Goal: Transaction & Acquisition: Purchase product/service

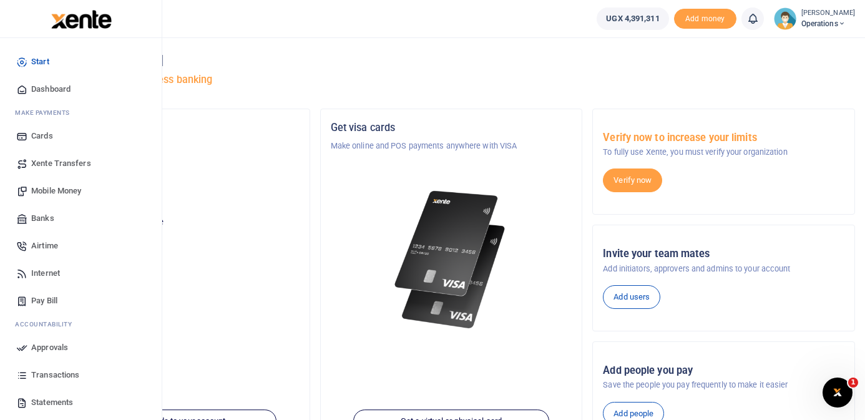
click at [53, 188] on span "Mobile Money" at bounding box center [56, 191] width 50 height 12
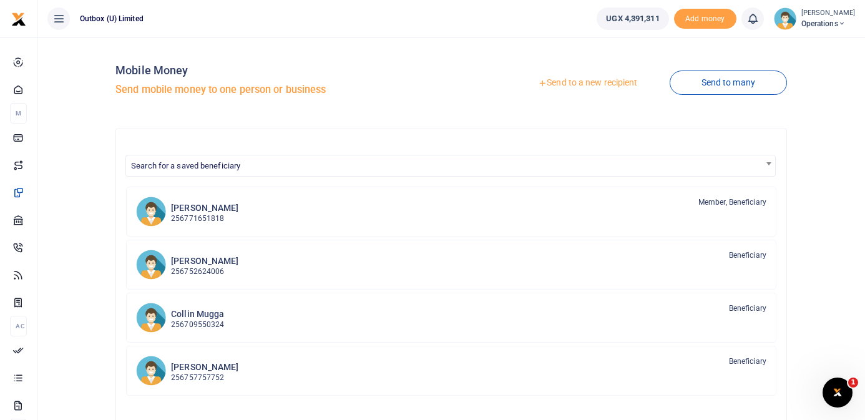
click at [587, 80] on link "Send to a new recipient" at bounding box center [587, 83] width 163 height 22
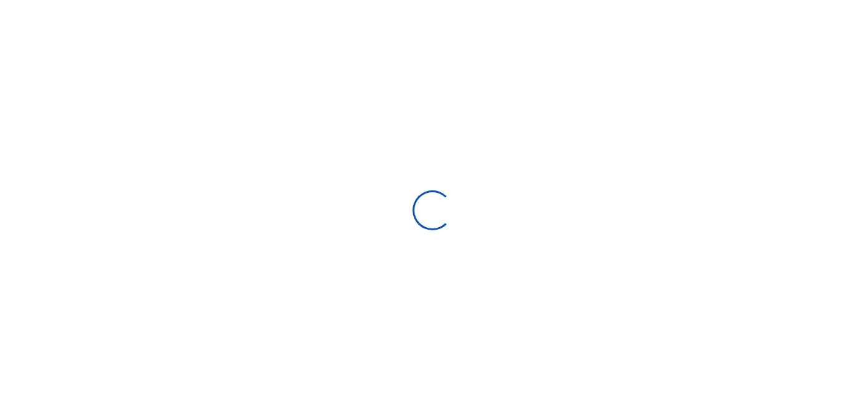
select select
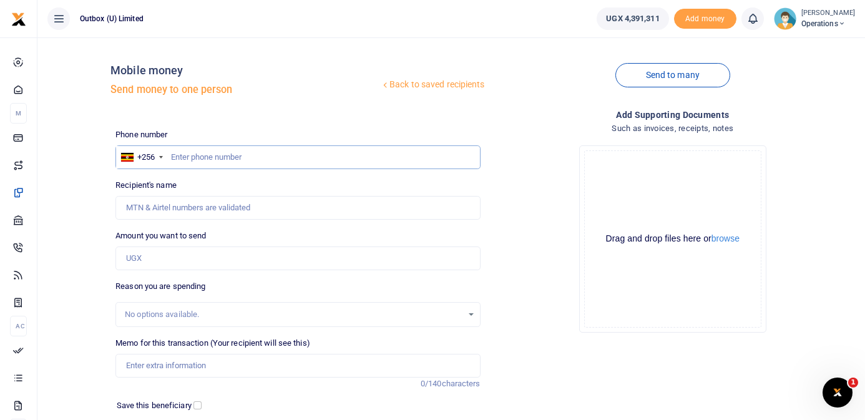
click at [260, 162] on input "text" at bounding box center [297, 157] width 364 height 24
type input "788564293"
click at [328, 120] on div "Back to saved recipients Mobile money Send money to one person Send to many Pho…" at bounding box center [485, 272] width 750 height 451
type input "[PERSON_NAME]"
click at [219, 258] on input "Amount you want to send" at bounding box center [297, 259] width 364 height 24
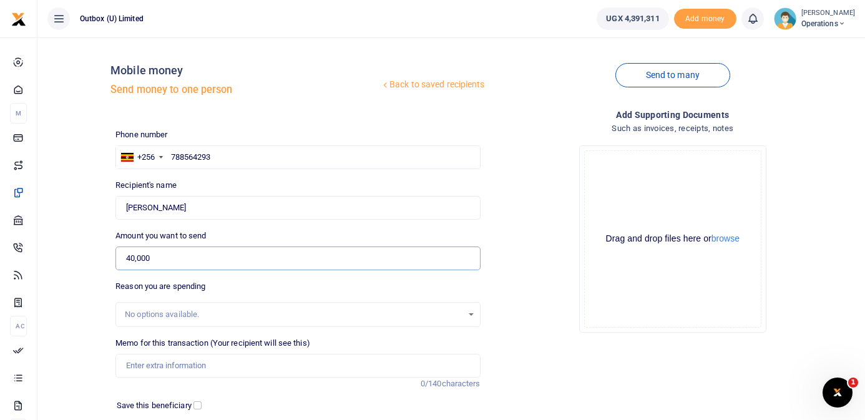
type input "40,000"
click at [92, 198] on div "Back to saved recipients Mobile money Send money to one person Send to many Pho…" at bounding box center [451, 272] width 818 height 451
click at [173, 368] on input "Memo for this transaction (Your recipient will see this)" at bounding box center [297, 366] width 364 height 24
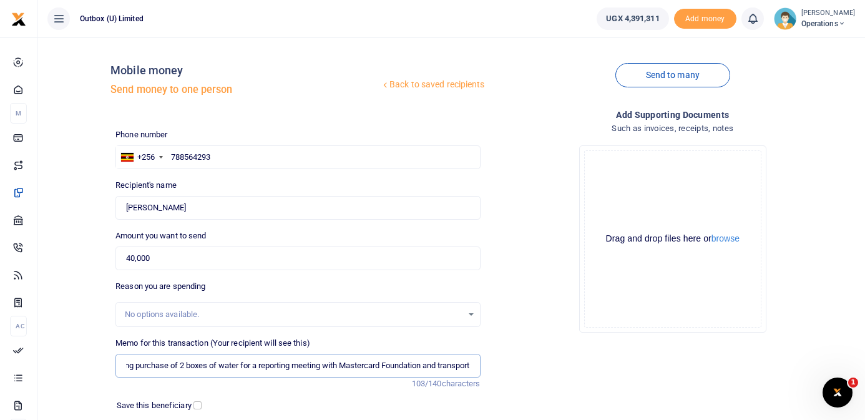
scroll to position [0, 37]
type input "10X being purchase of 2 boxes of water for a reporting meeting with Mastercard …"
click at [722, 239] on button "browse" at bounding box center [726, 238] width 28 height 9
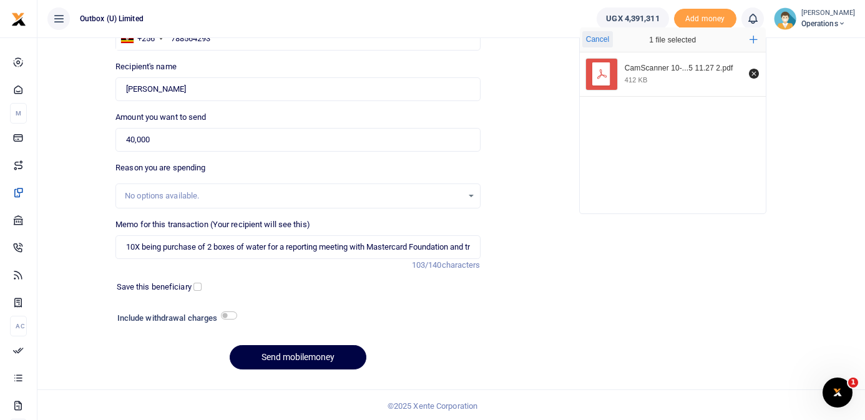
scroll to position [120, 0]
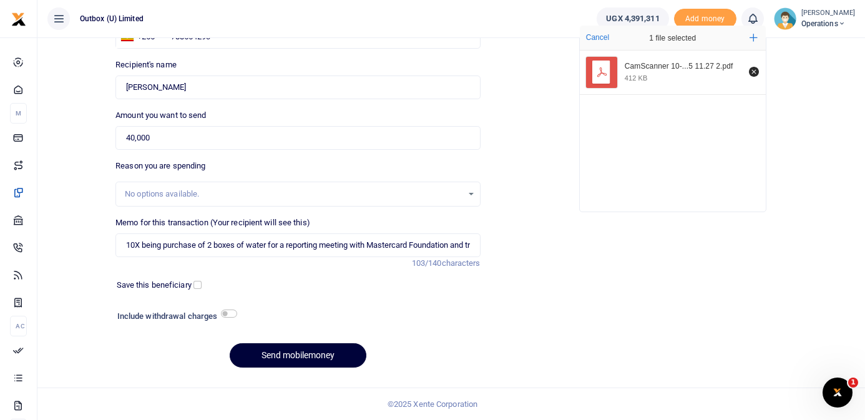
click at [292, 355] on button "Send mobilemoney" at bounding box center [298, 355] width 137 height 24
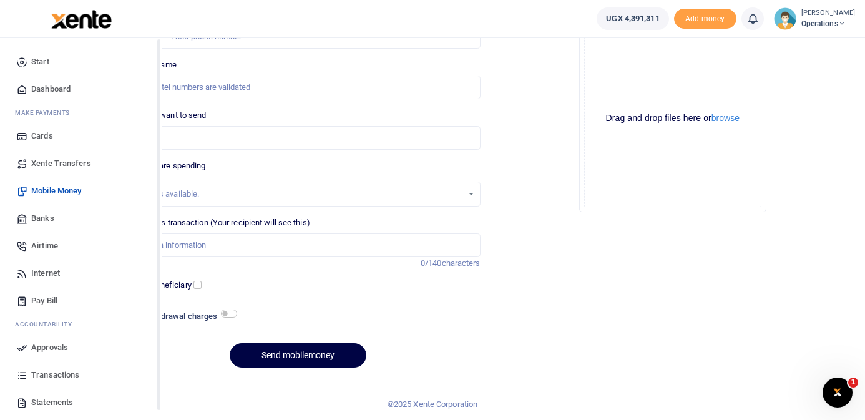
click at [24, 89] on icon at bounding box center [21, 89] width 11 height 11
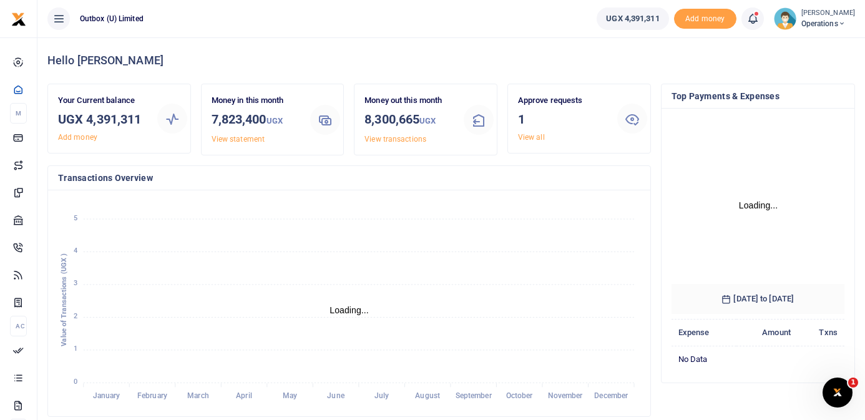
click at [529, 135] on link "View all" at bounding box center [531, 137] width 27 height 9
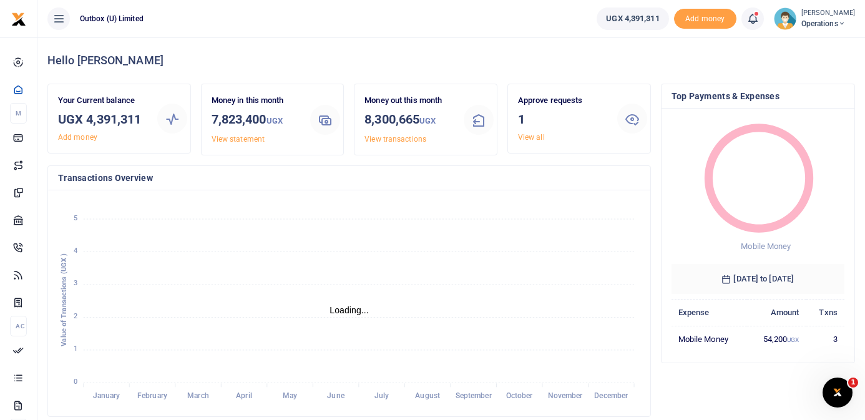
scroll to position [1, 1]
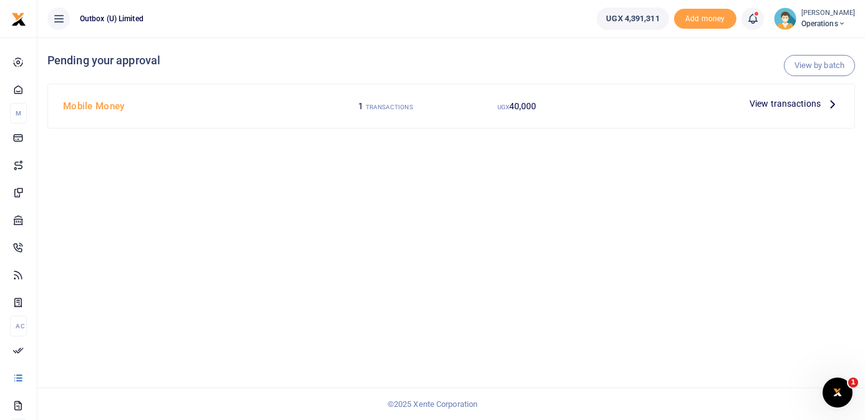
click at [823, 103] on p "View transactions" at bounding box center [795, 104] width 90 height 14
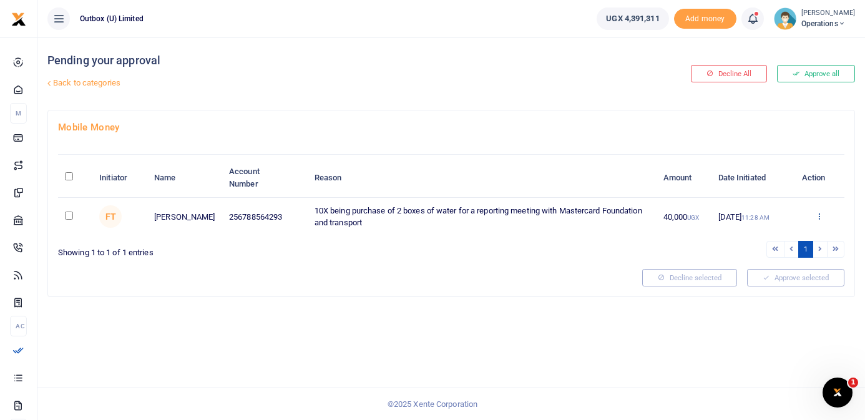
click at [818, 216] on icon at bounding box center [819, 216] width 8 height 9
click at [775, 238] on link "Approve" at bounding box center [774, 236] width 99 height 17
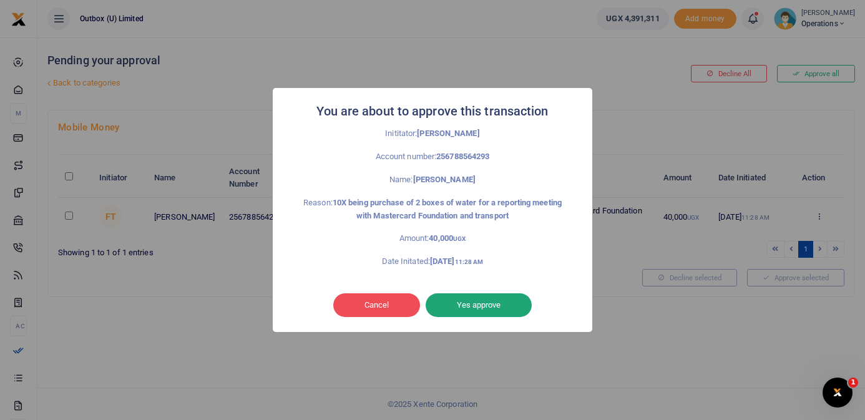
click at [497, 308] on button "Yes approve" at bounding box center [479, 305] width 106 height 24
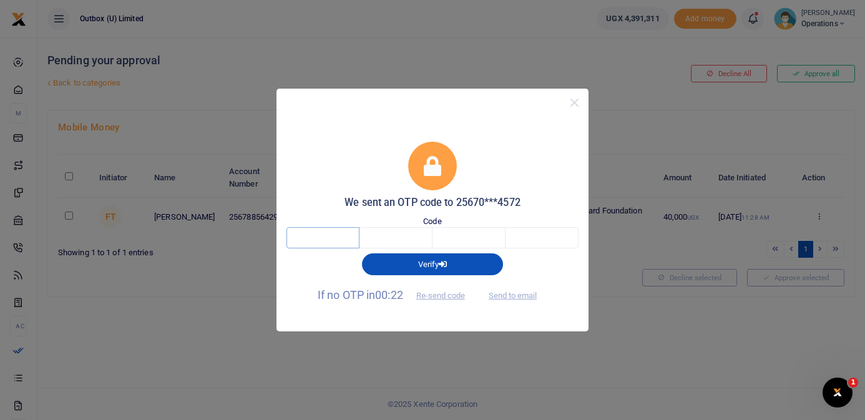
click at [320, 237] on input "text" at bounding box center [322, 237] width 73 height 21
type input "1"
type input "8"
type input "1"
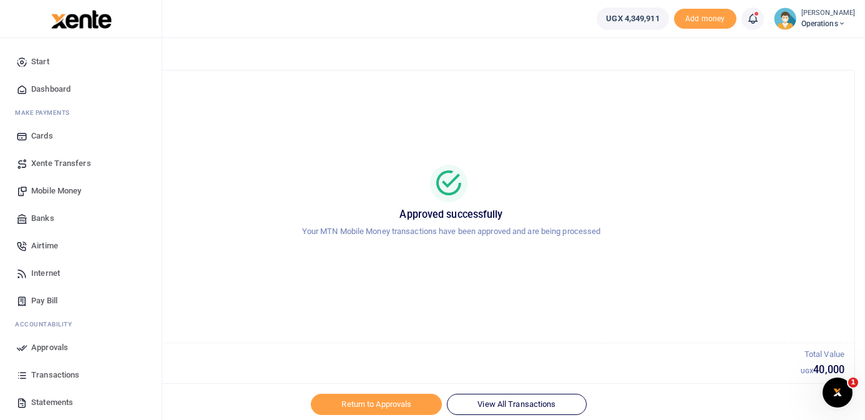
click at [59, 191] on span "Mobile Money" at bounding box center [56, 191] width 50 height 12
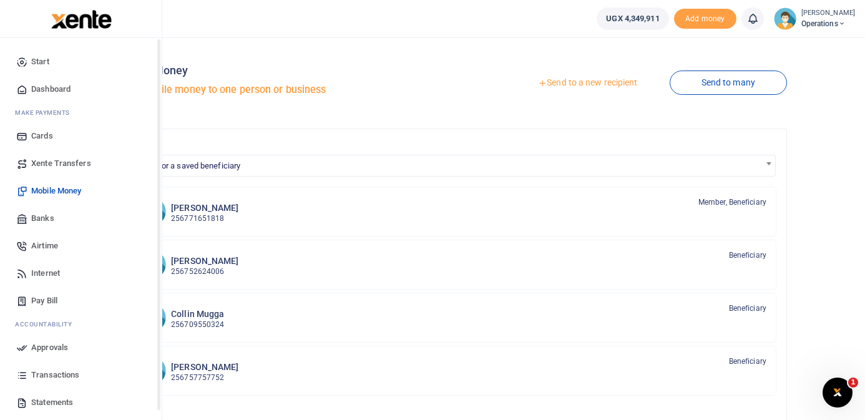
click at [21, 88] on icon at bounding box center [21, 89] width 11 height 11
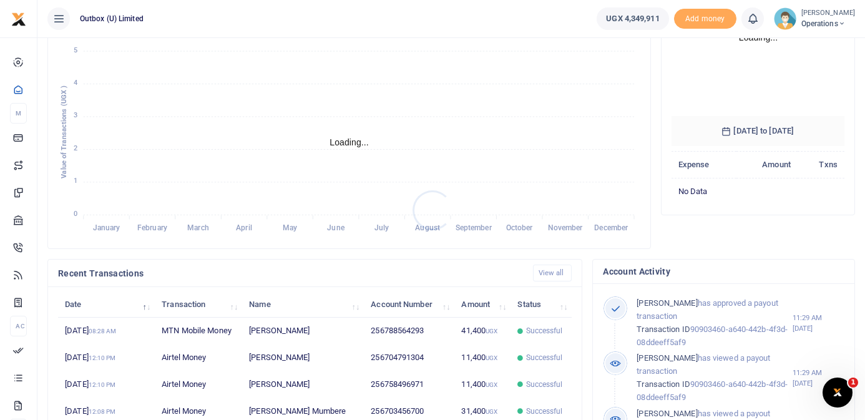
scroll to position [172, 0]
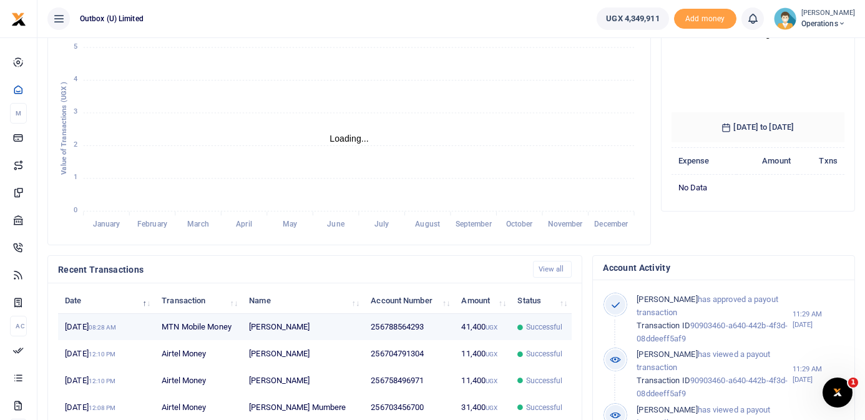
click at [353, 323] on td "[PERSON_NAME]" at bounding box center [303, 327] width 122 height 27
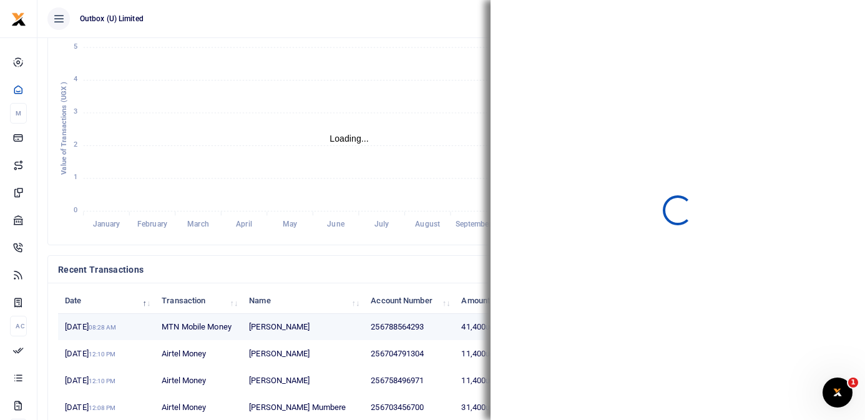
scroll to position [1, 1]
